Goal: Task Accomplishment & Management: Use online tool/utility

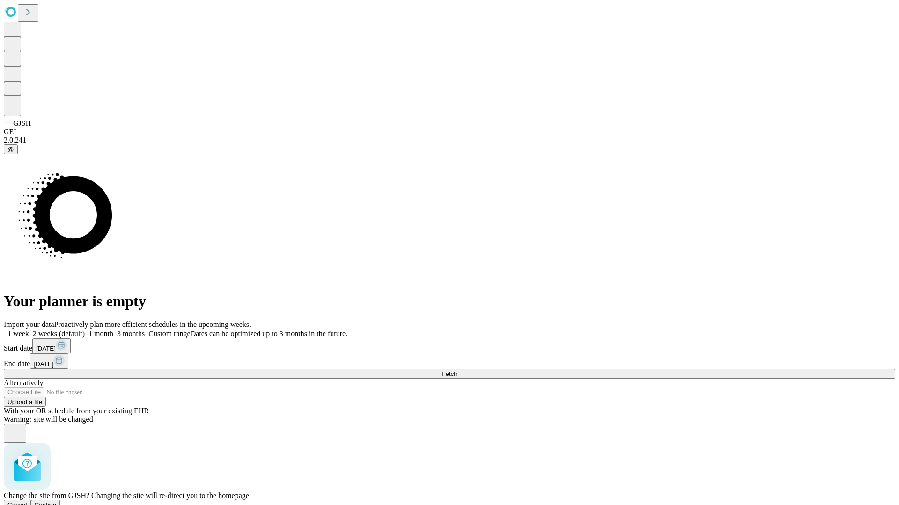
click at [57, 502] on span "Confirm" at bounding box center [46, 505] width 22 height 7
click at [29, 330] on label "1 week" at bounding box center [16, 334] width 25 height 8
click at [457, 371] on span "Fetch" at bounding box center [448, 374] width 15 height 7
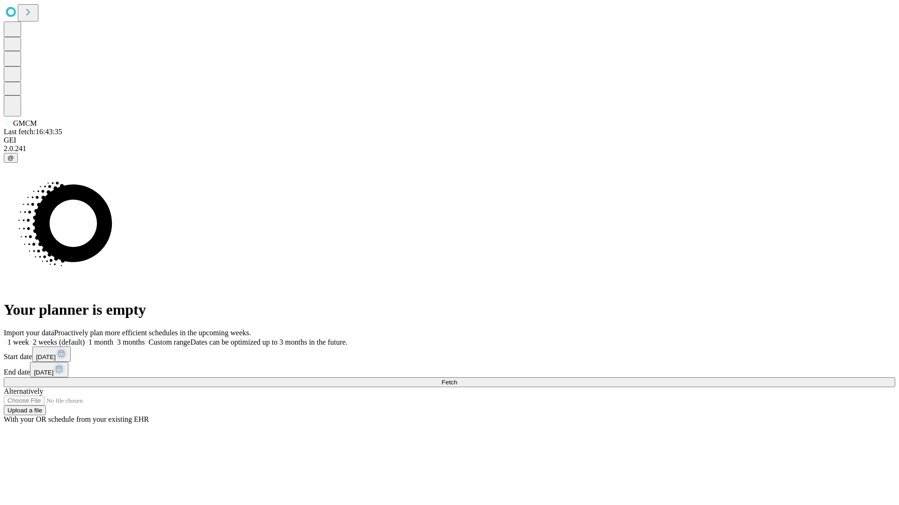
click at [29, 338] on label "1 week" at bounding box center [16, 342] width 25 height 8
click at [457, 379] on span "Fetch" at bounding box center [448, 382] width 15 height 7
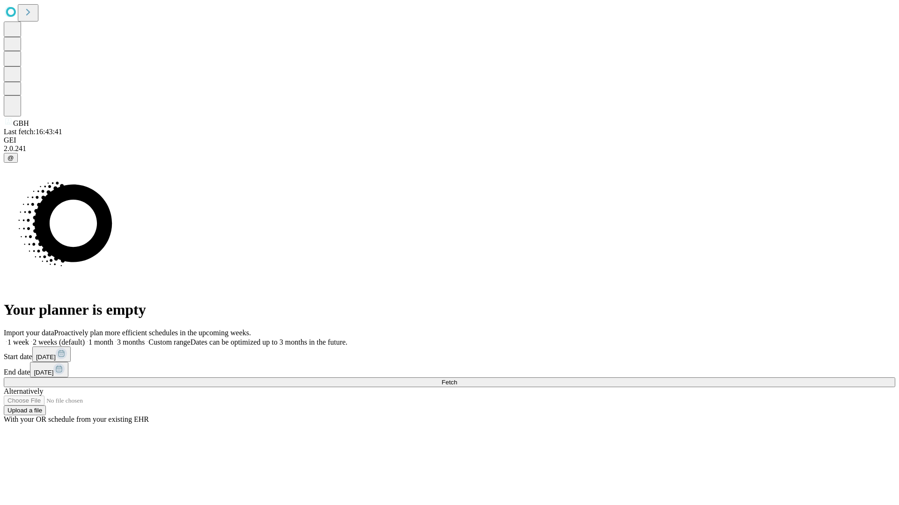
click at [29, 338] on label "1 week" at bounding box center [16, 342] width 25 height 8
click at [457, 379] on span "Fetch" at bounding box center [448, 382] width 15 height 7
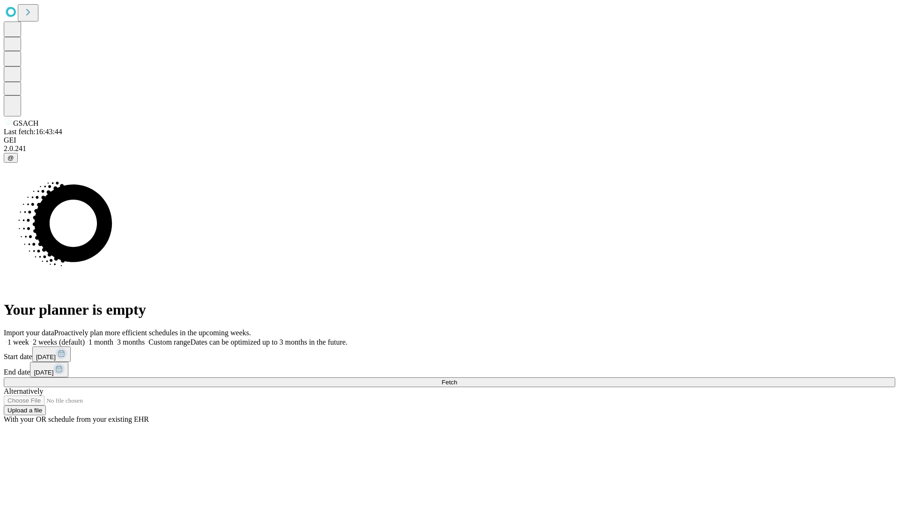
click at [29, 338] on label "1 week" at bounding box center [16, 342] width 25 height 8
click at [457, 379] on span "Fetch" at bounding box center [448, 382] width 15 height 7
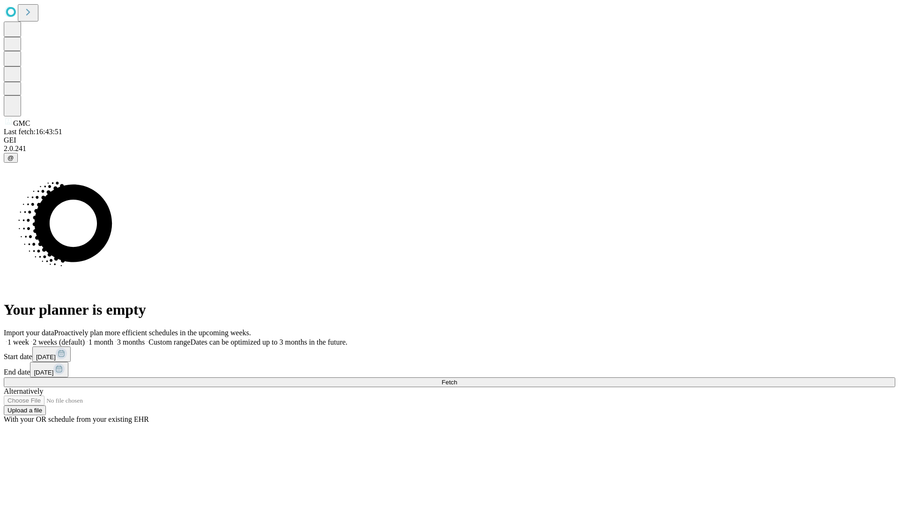
click at [29, 338] on label "1 week" at bounding box center [16, 342] width 25 height 8
click at [457, 379] on span "Fetch" at bounding box center [448, 382] width 15 height 7
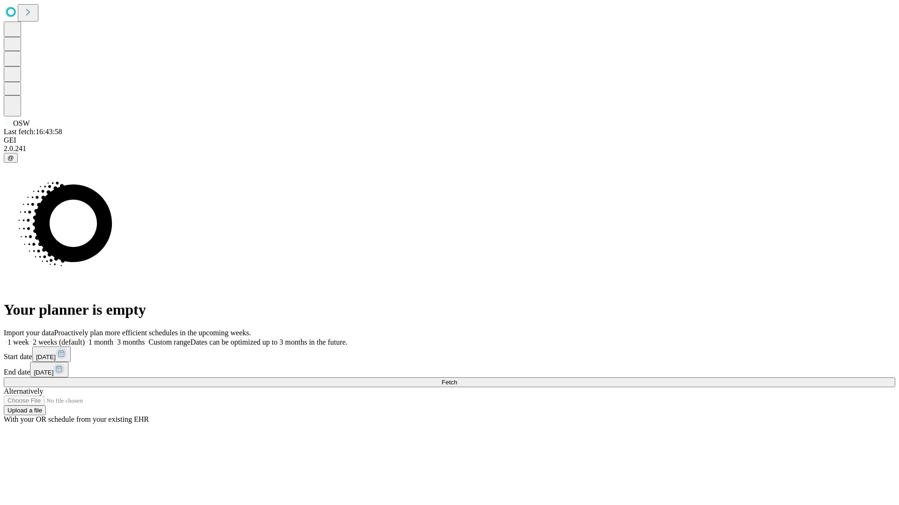
click at [29, 338] on label "1 week" at bounding box center [16, 342] width 25 height 8
click at [457, 379] on span "Fetch" at bounding box center [448, 382] width 15 height 7
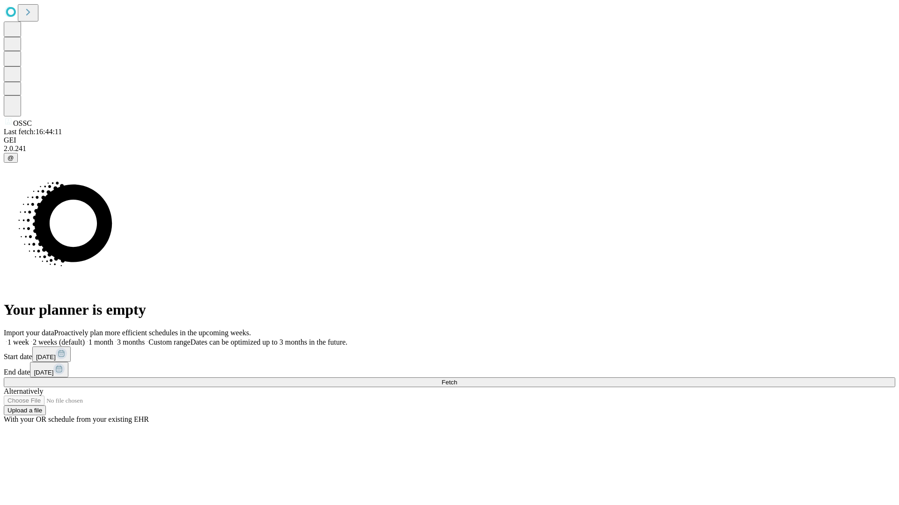
click at [457, 379] on span "Fetch" at bounding box center [448, 382] width 15 height 7
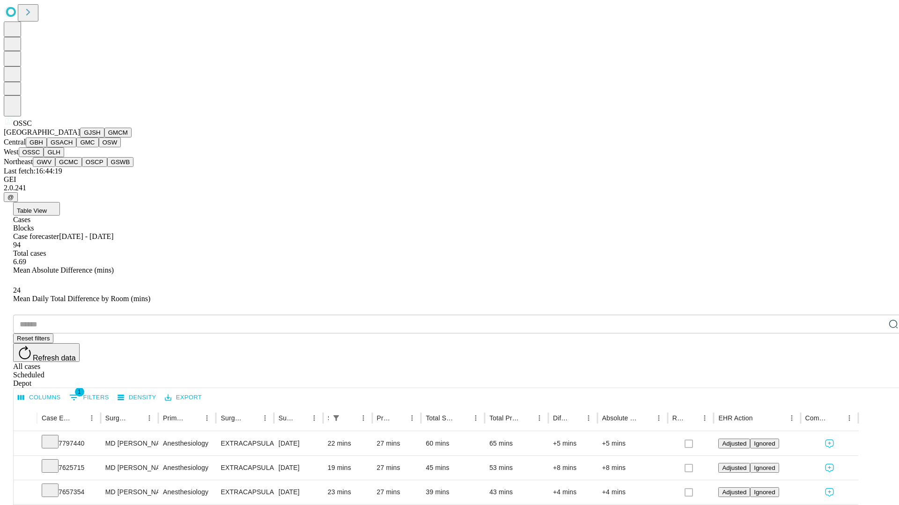
click at [64, 157] on button "GLH" at bounding box center [54, 152] width 20 height 10
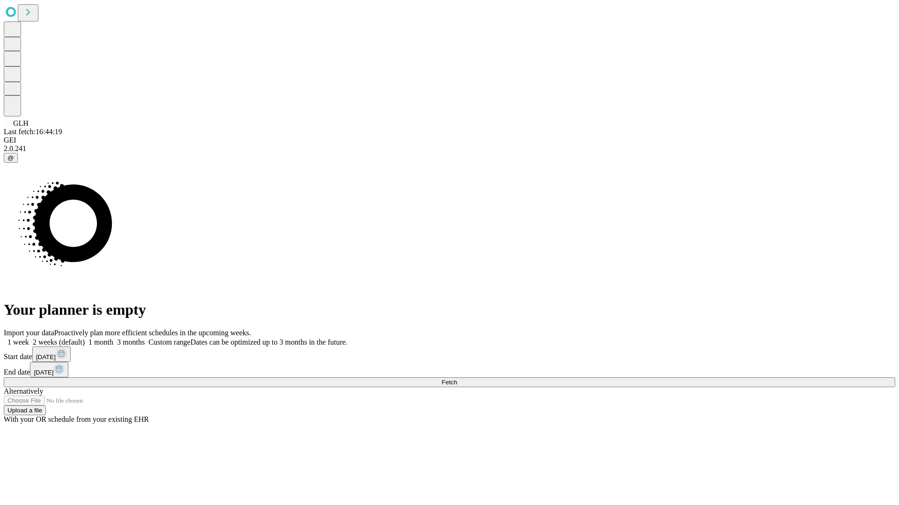
click at [29, 338] on label "1 week" at bounding box center [16, 342] width 25 height 8
click at [457, 379] on span "Fetch" at bounding box center [448, 382] width 15 height 7
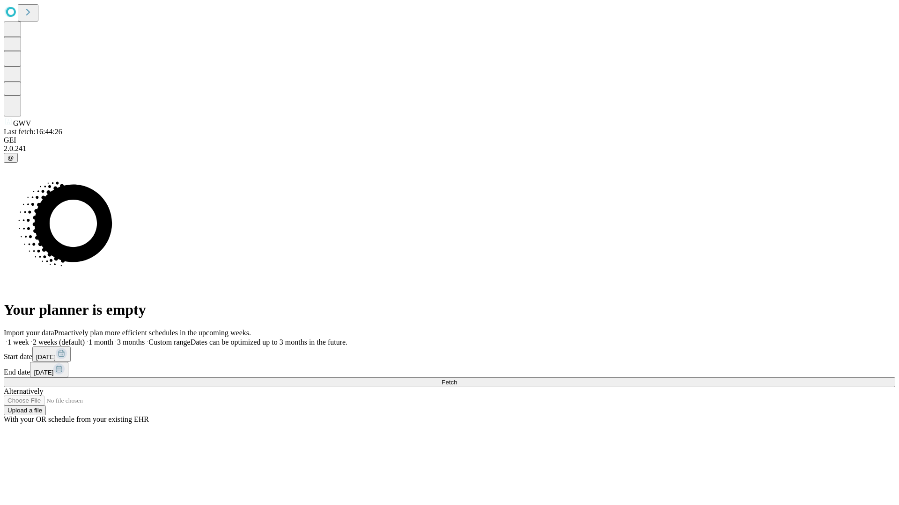
click at [29, 338] on label "1 week" at bounding box center [16, 342] width 25 height 8
click at [457, 379] on span "Fetch" at bounding box center [448, 382] width 15 height 7
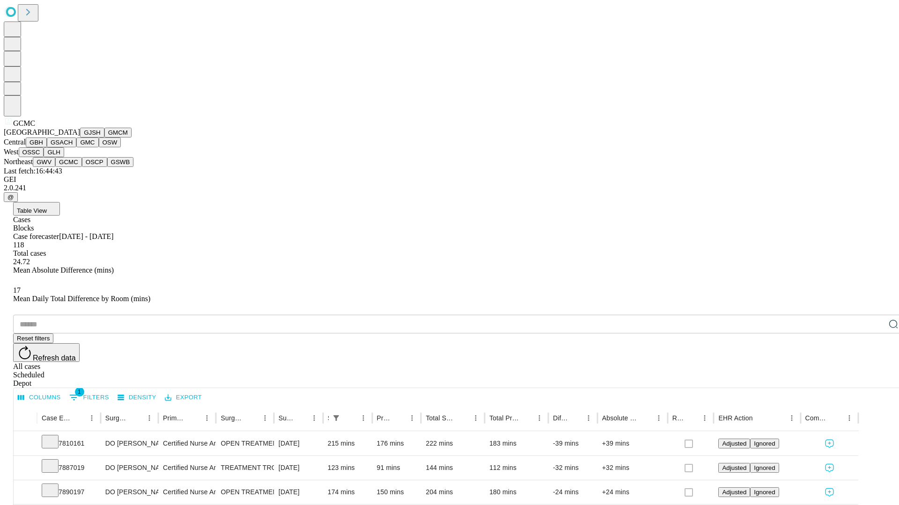
click at [82, 167] on button "OSCP" at bounding box center [94, 162] width 25 height 10
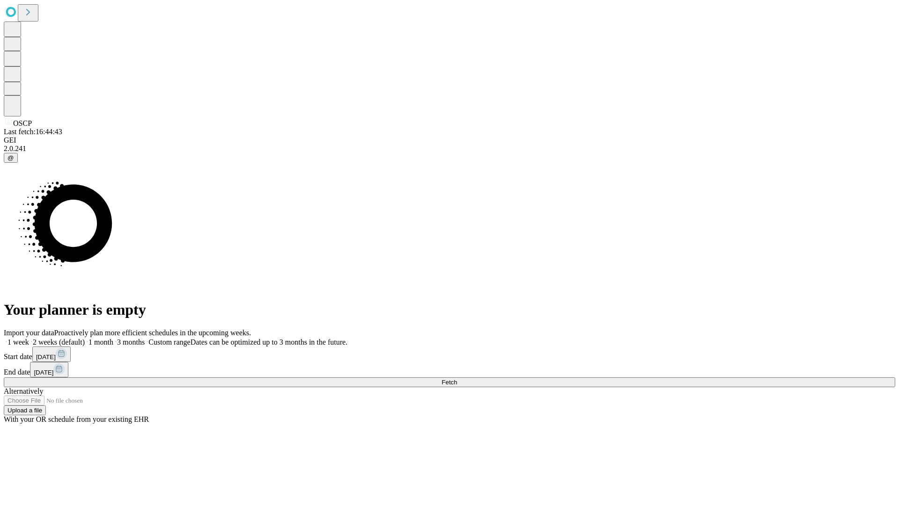
click at [29, 338] on label "1 week" at bounding box center [16, 342] width 25 height 8
click at [457, 379] on span "Fetch" at bounding box center [448, 382] width 15 height 7
